Goal: Check status: Check status

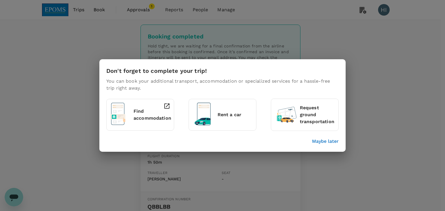
click at [320, 140] on p "Maybe later" at bounding box center [325, 141] width 27 height 7
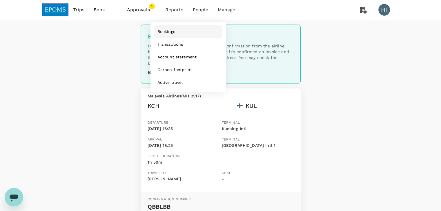
click at [169, 30] on span "Bookings" at bounding box center [166, 32] width 18 height 6
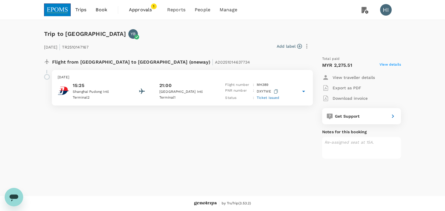
click at [305, 88] on icon at bounding box center [303, 91] width 7 height 7
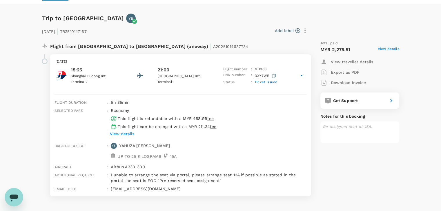
scroll to position [29, 0]
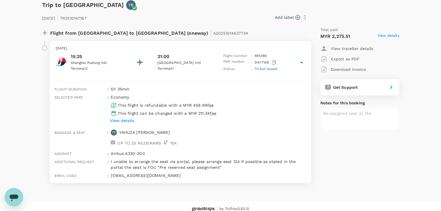
click at [254, 61] on p "DXY7WE" at bounding box center [265, 62] width 23 height 7
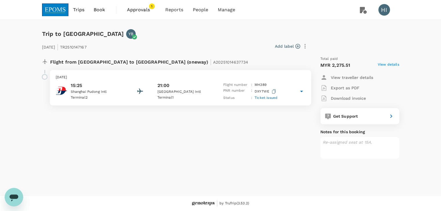
scroll to position [0, 0]
click at [274, 90] on icon "button" at bounding box center [276, 92] width 4 height 4
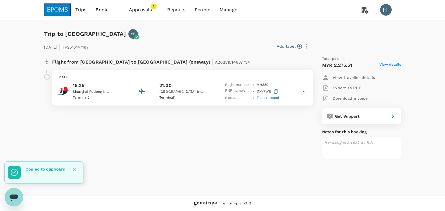
click at [303, 91] on icon at bounding box center [303, 91] width 3 height 1
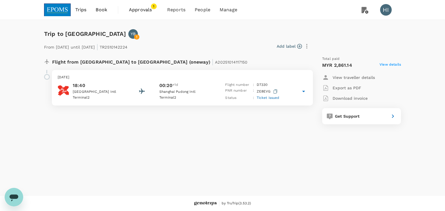
click at [273, 92] on icon "button" at bounding box center [275, 92] width 4 height 4
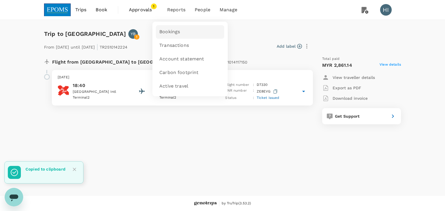
click at [174, 35] on span "Bookings" at bounding box center [169, 32] width 21 height 7
